Goal: Information Seeking & Learning: Learn about a topic

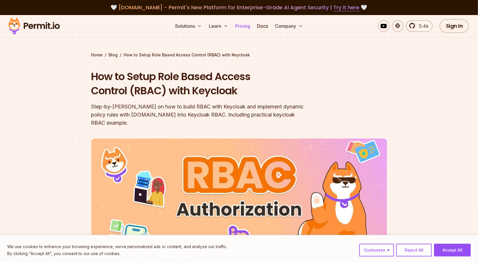
click at [243, 26] on link "Pricing" at bounding box center [243, 26] width 20 height 12
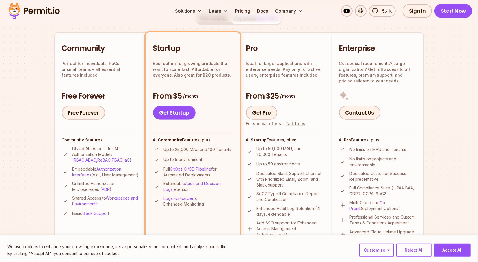
scroll to position [132, 0]
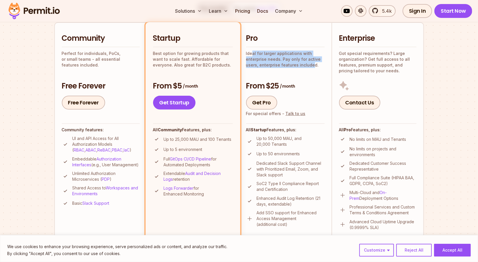
drag, startPoint x: 252, startPoint y: 52, endPoint x: 311, endPoint y: 67, distance: 61.6
click at [311, 67] on p "Ideal for larger applications with enterprise needs. Pay only for active users,…" at bounding box center [285, 59] width 79 height 17
click at [287, 71] on div "Pro Ideal for larger applications with enterprise needs. Pay only for active us…" at bounding box center [285, 71] width 79 height 76
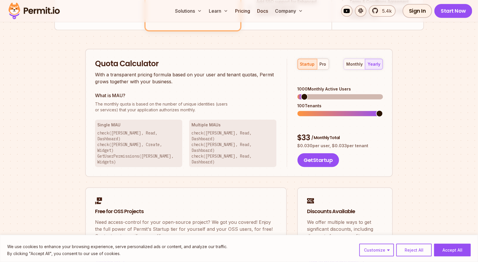
scroll to position [323, 0]
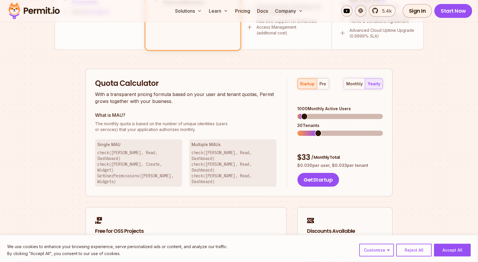
click at [318, 130] on span at bounding box center [318, 133] width 7 height 7
click at [319, 113] on span at bounding box center [320, 116] width 7 height 7
click at [323, 86] on div "pro" at bounding box center [323, 84] width 7 height 6
click at [298, 130] on span at bounding box center [301, 133] width 7 height 7
click at [298, 113] on span at bounding box center [301, 116] width 7 height 7
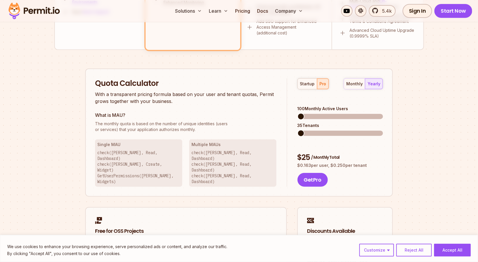
click at [298, 130] on span at bounding box center [301, 133] width 7 height 7
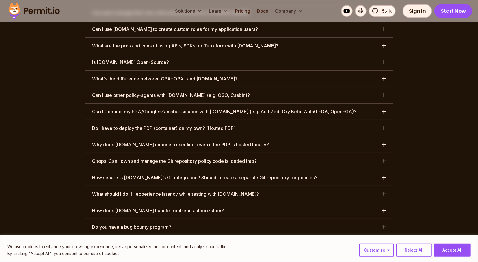
scroll to position [2869, 0]
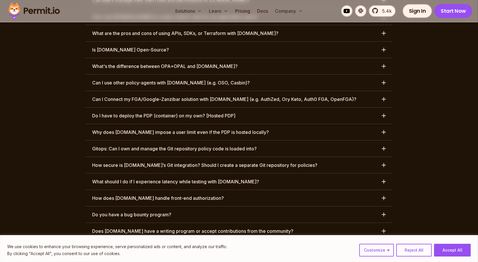
click at [190, 129] on h3 "Why does [DOMAIN_NAME] impose a user limit even if the PDP is hosted locally?" at bounding box center [180, 132] width 177 height 7
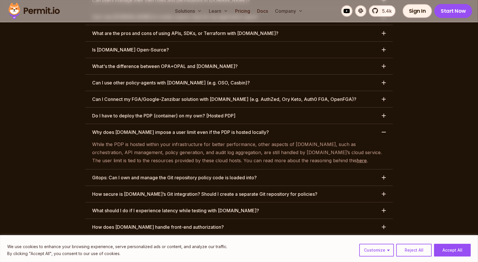
click at [200, 223] on h3 "How does [DOMAIN_NAME] handle front-end authorization?" at bounding box center [158, 226] width 132 height 7
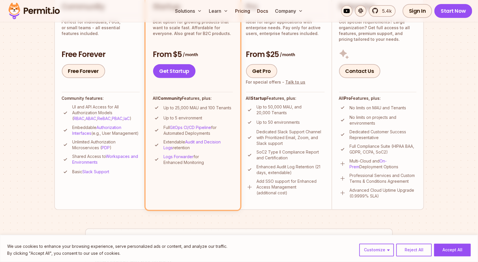
scroll to position [0, 0]
